Goal: Information Seeking & Learning: Learn about a topic

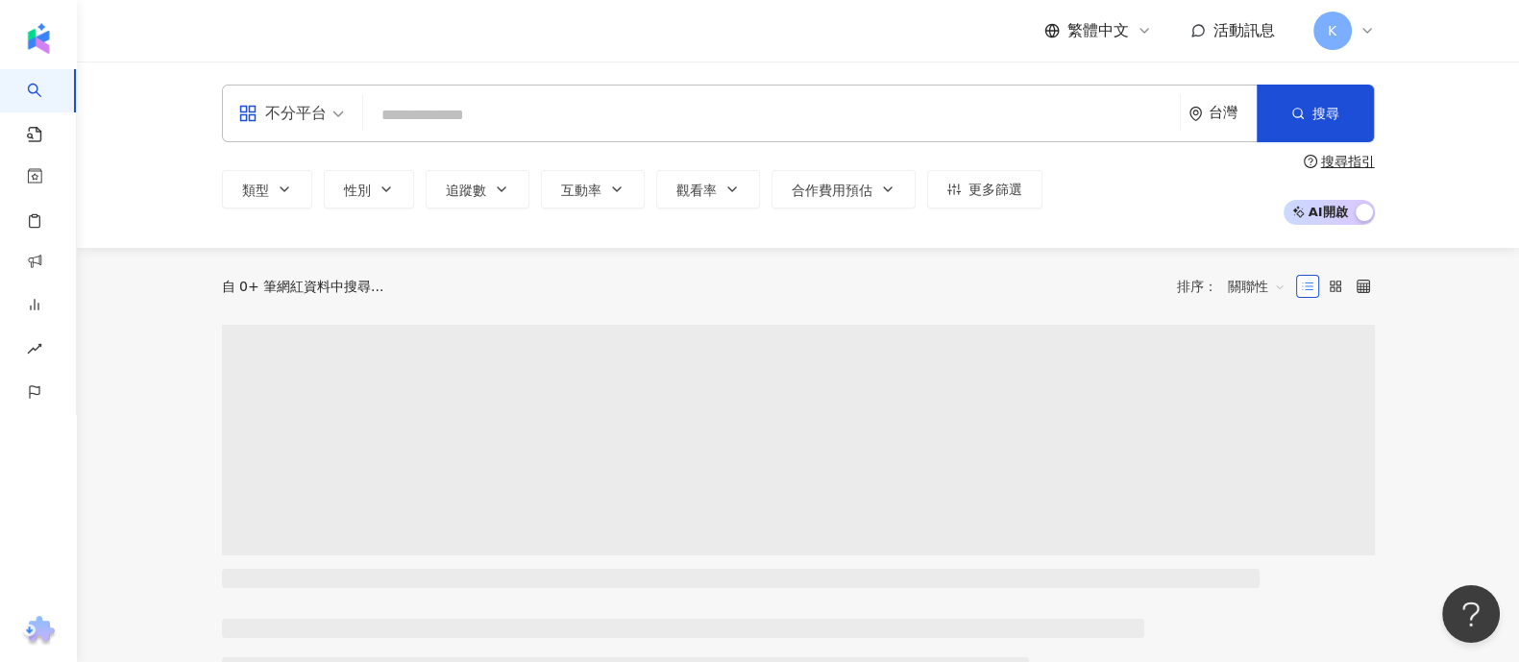
click at [586, 108] on input "search" at bounding box center [771, 115] width 801 height 37
type input "**********"
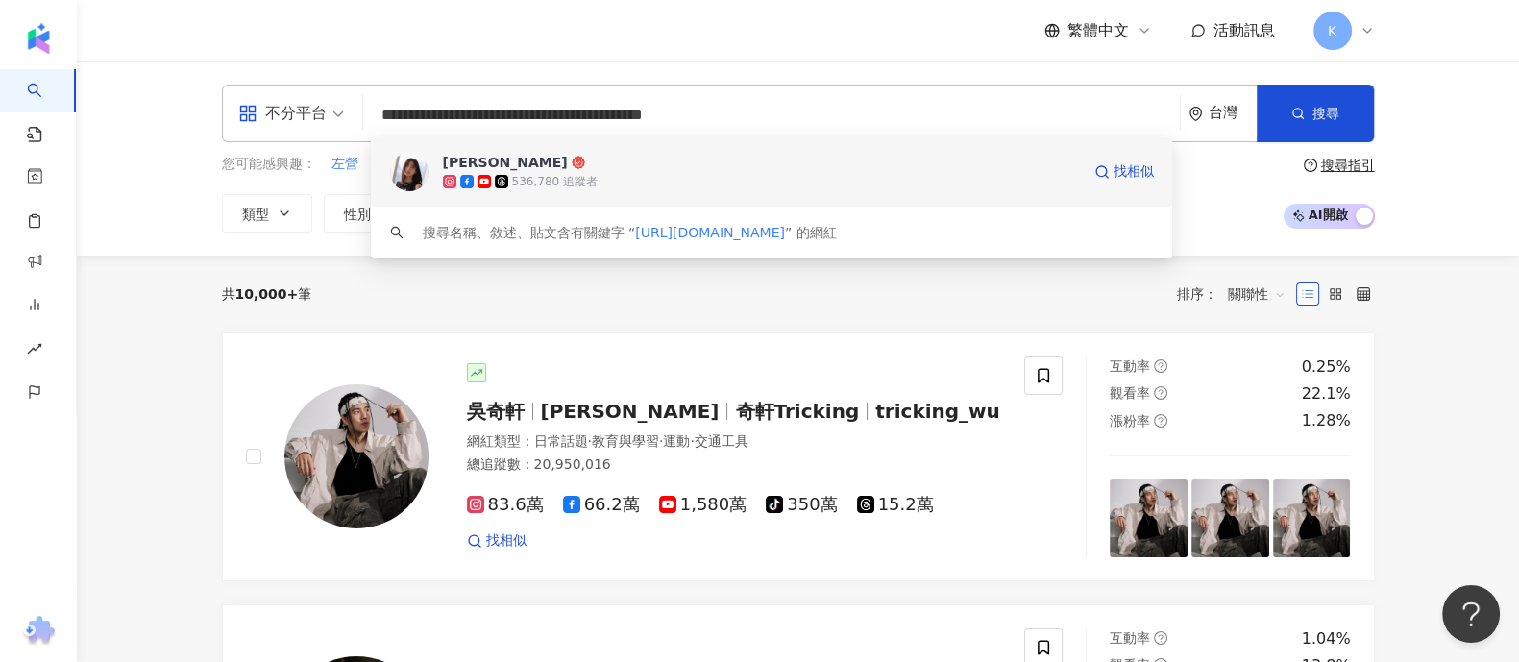
click at [595, 179] on div "536,780 追蹤者" at bounding box center [761, 181] width 637 height 19
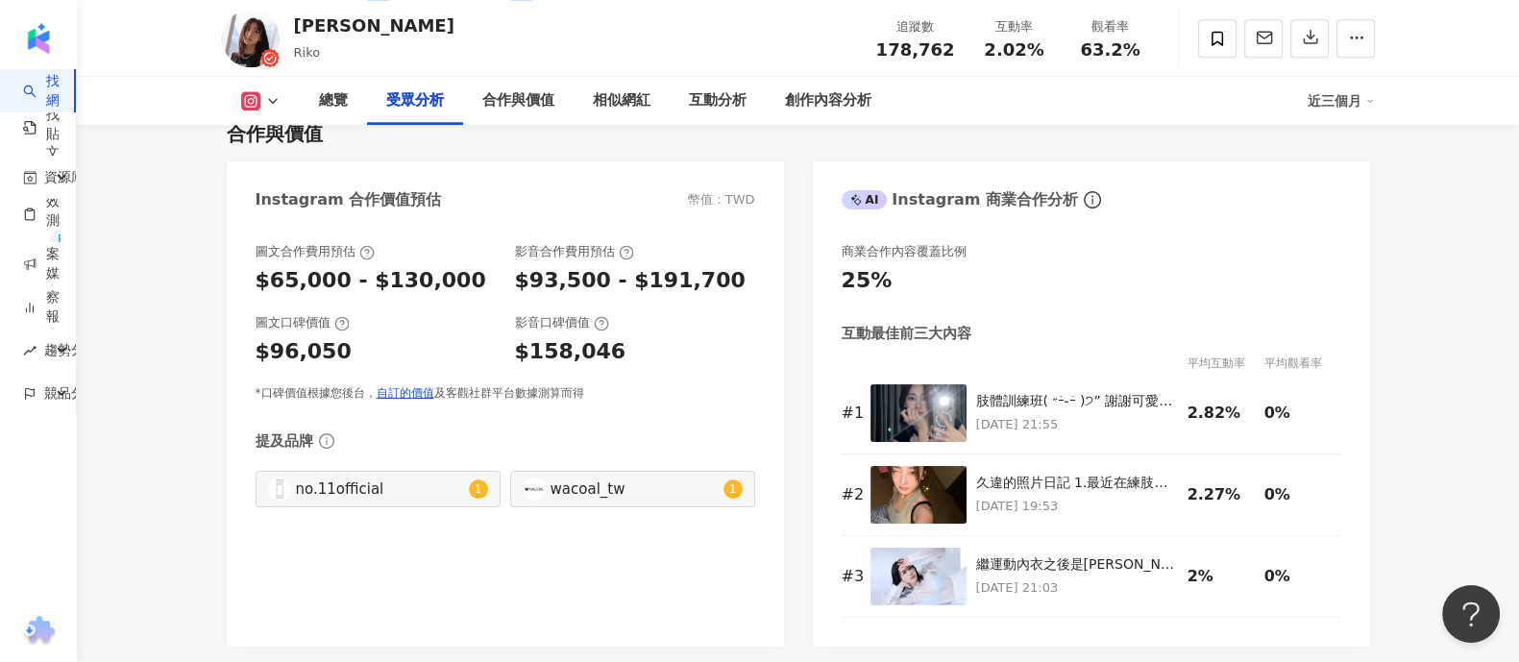
scroll to position [2162, 0]
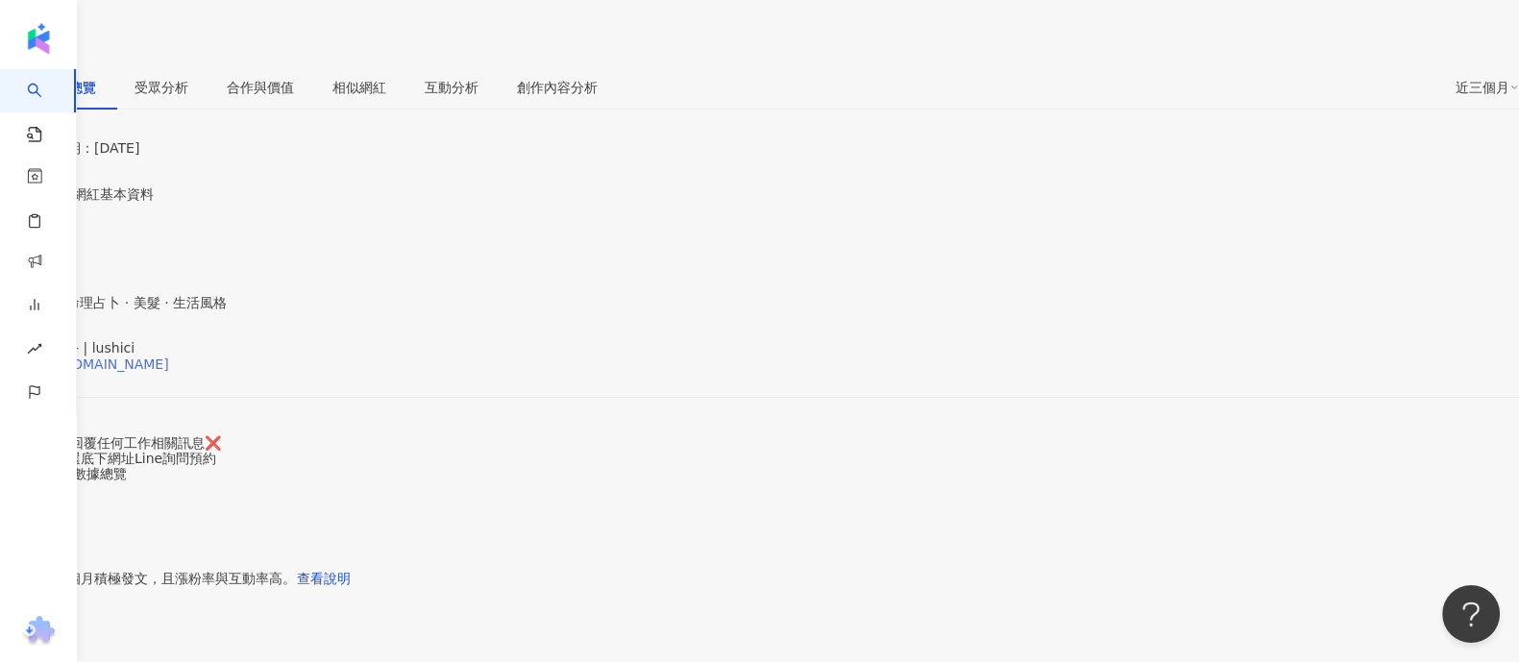
scroll to position [360, 0]
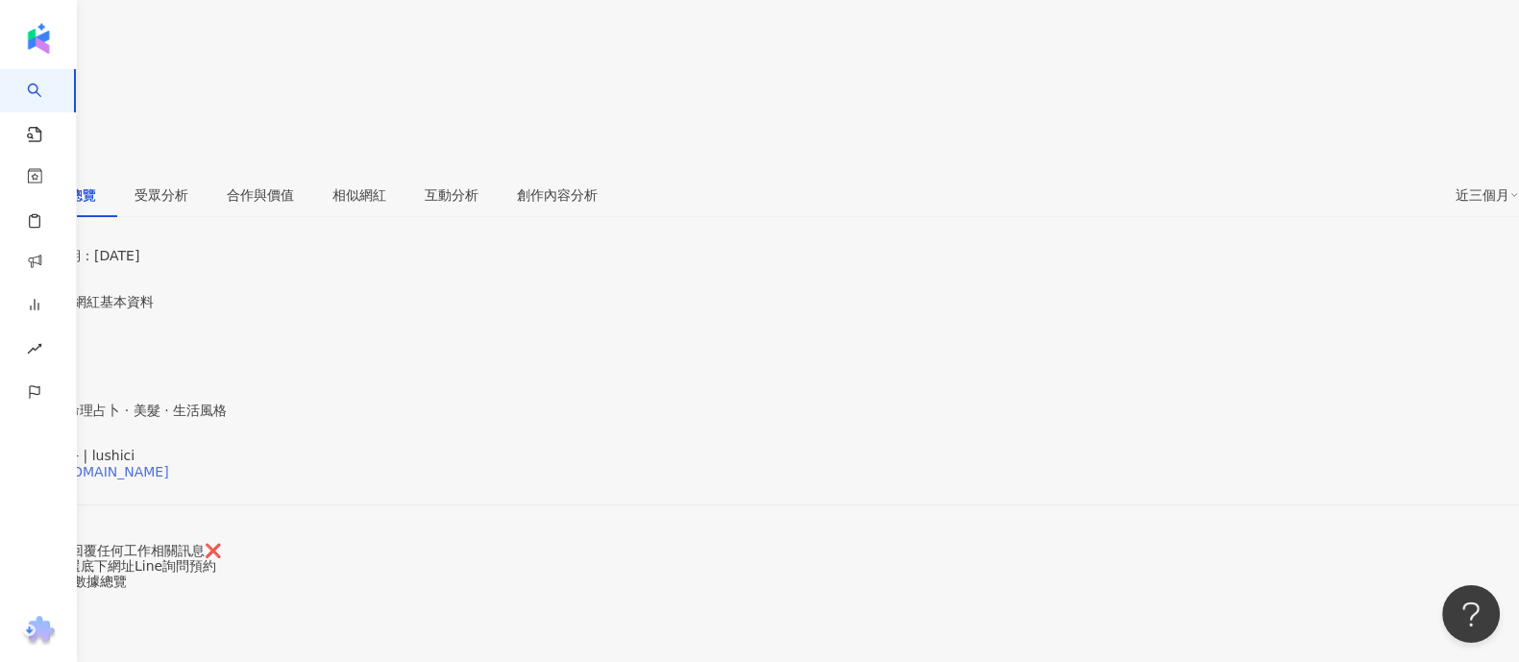
click at [169, 464] on div "https://www.instagram.com/lushici/" at bounding box center [94, 471] width 150 height 15
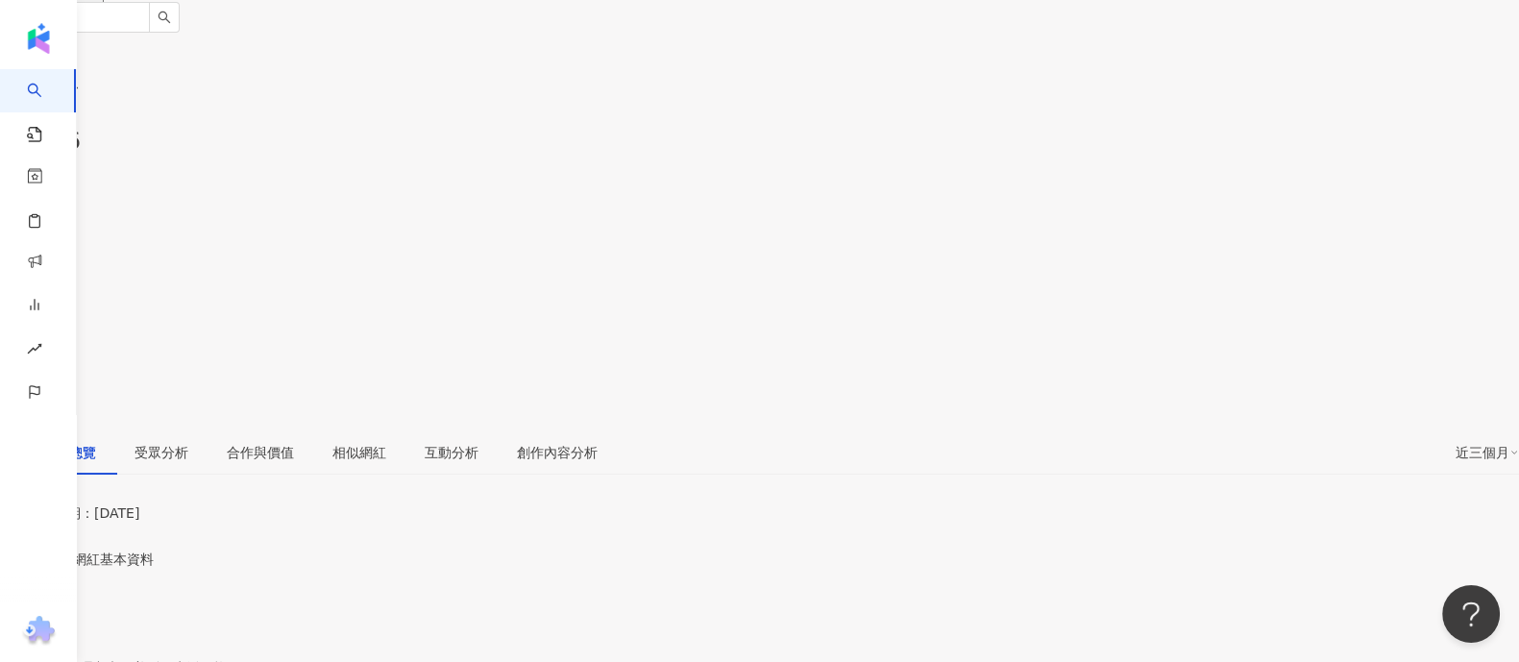
scroll to position [0, 0]
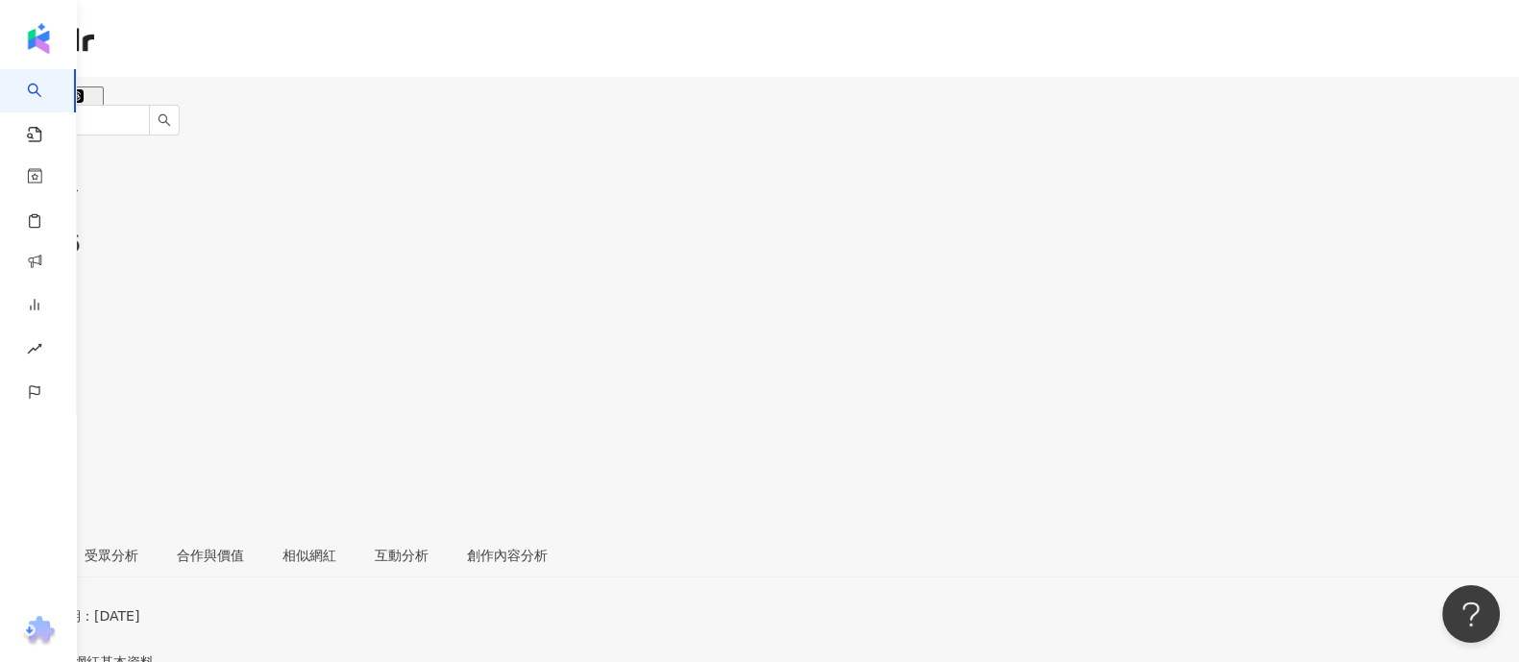
drag, startPoint x: 1154, startPoint y: 582, endPoint x: 1160, endPoint y: 571, distance: 12.9
click at [13, 401] on icon at bounding box center [6, 407] width 13 height 13
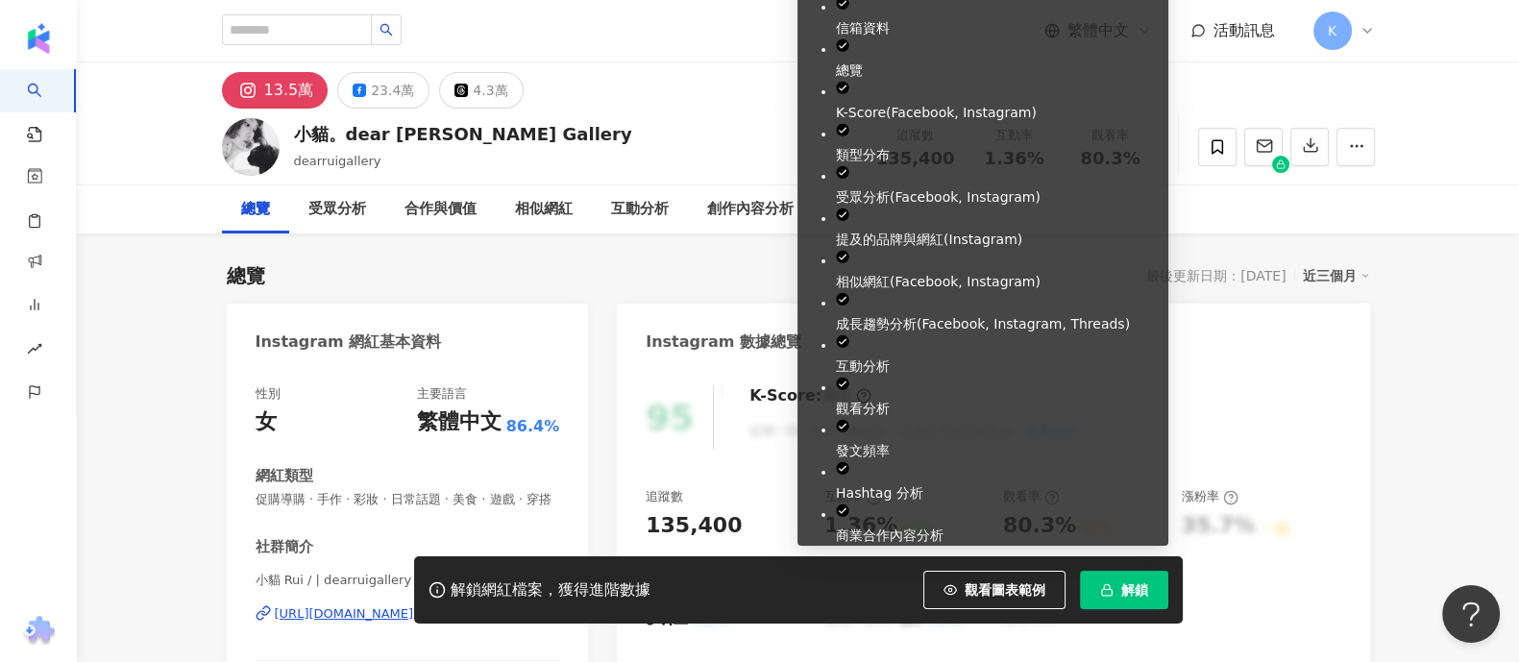
click at [1115, 591] on button "解鎖" at bounding box center [1124, 590] width 88 height 38
